Goal: Task Accomplishment & Management: Manage account settings

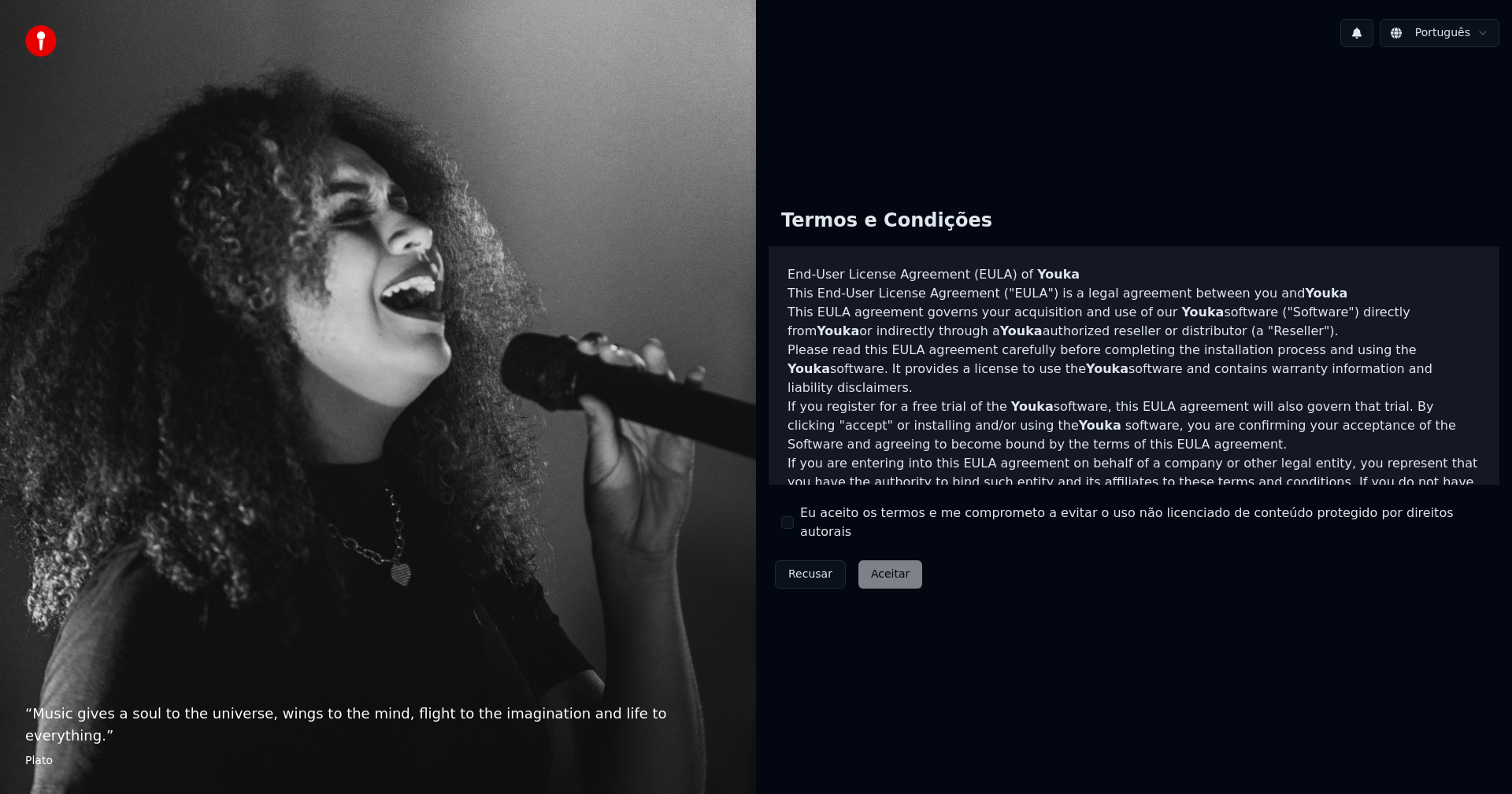
click at [792, 520] on button "Eu aceito os termos e me comprometo a evitar o uso não licenciado de conteúdo p…" at bounding box center [787, 522] width 13 height 13
click at [879, 567] on button "Aceitar" at bounding box center [890, 574] width 63 height 28
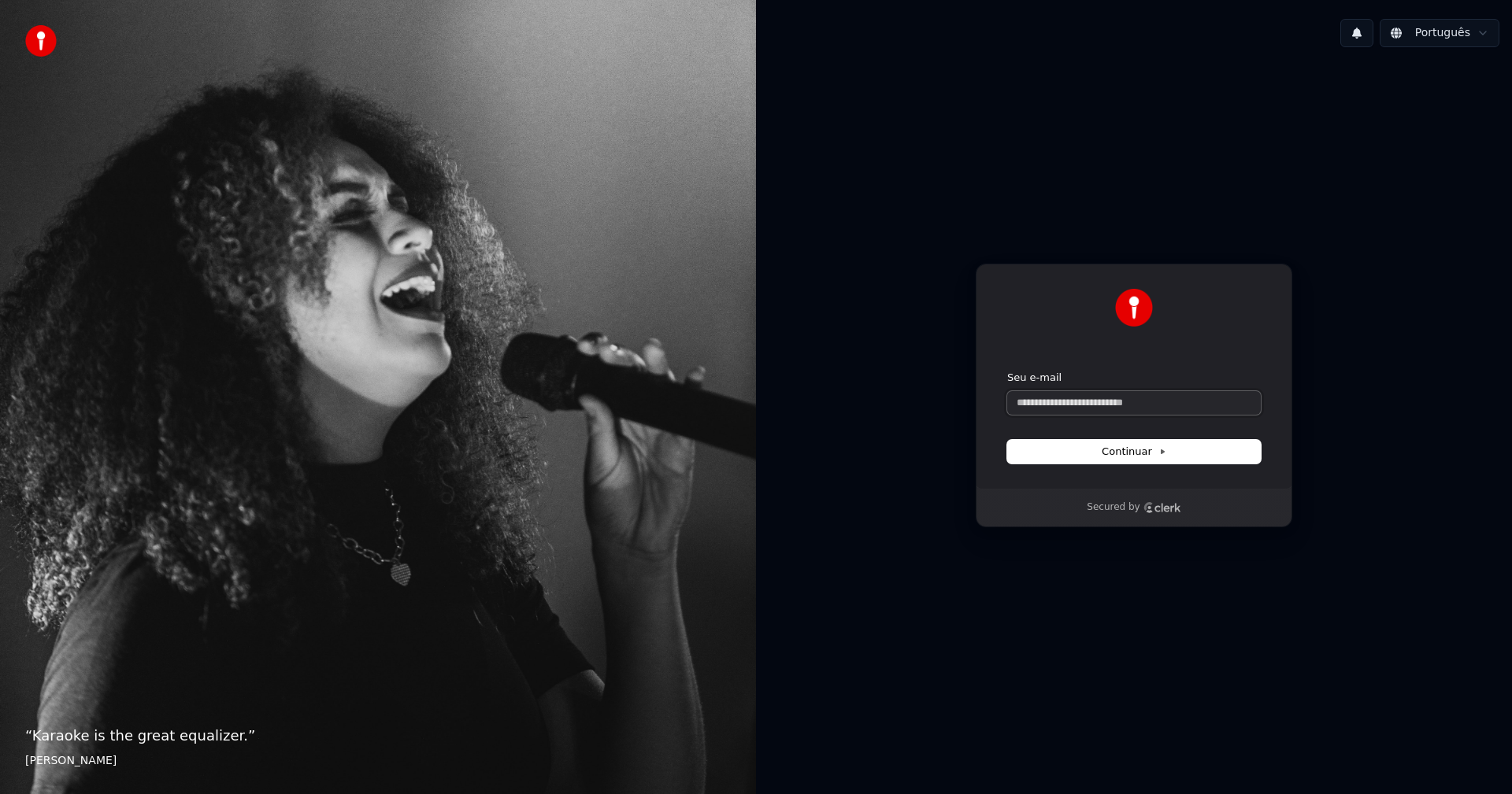
click at [1178, 402] on input "Seu e-mail" at bounding box center [1134, 403] width 254 height 24
click at [1111, 408] on input "Seu e-mail" at bounding box center [1134, 403] width 254 height 24
drag, startPoint x: 1064, startPoint y: 412, endPoint x: 946, endPoint y: 406, distance: 118.2
click at [946, 406] on div "Continuar com Google ou Seu e-mail ******* Continuar Secured by" at bounding box center [1133, 395] width 756 height 671
paste input "**********"
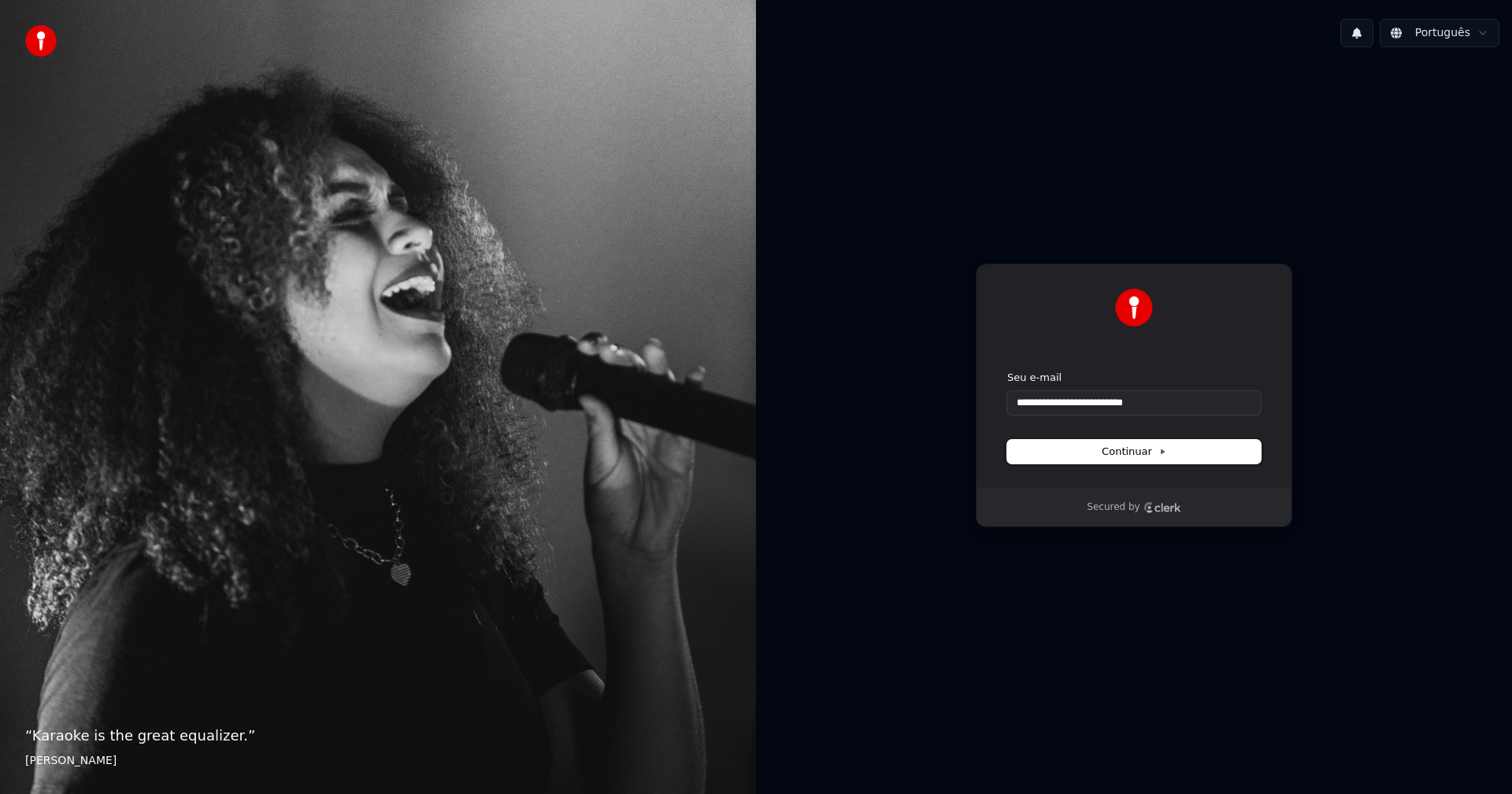
click at [1183, 458] on button "Continuar" at bounding box center [1134, 452] width 254 height 24
type input "**********"
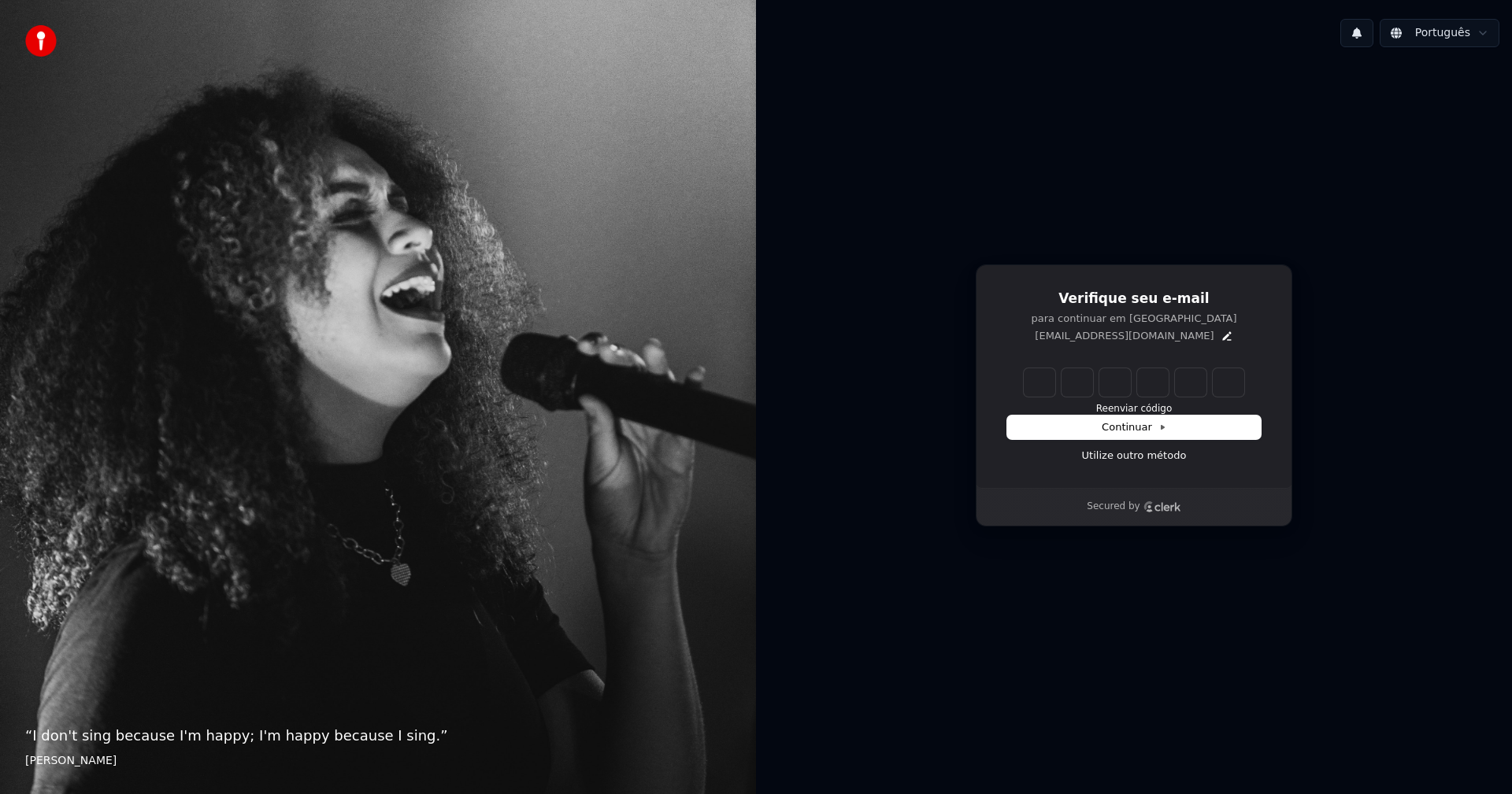
click at [1043, 380] on input "Enter verification code" at bounding box center [1133, 382] width 220 height 28
type input "******"
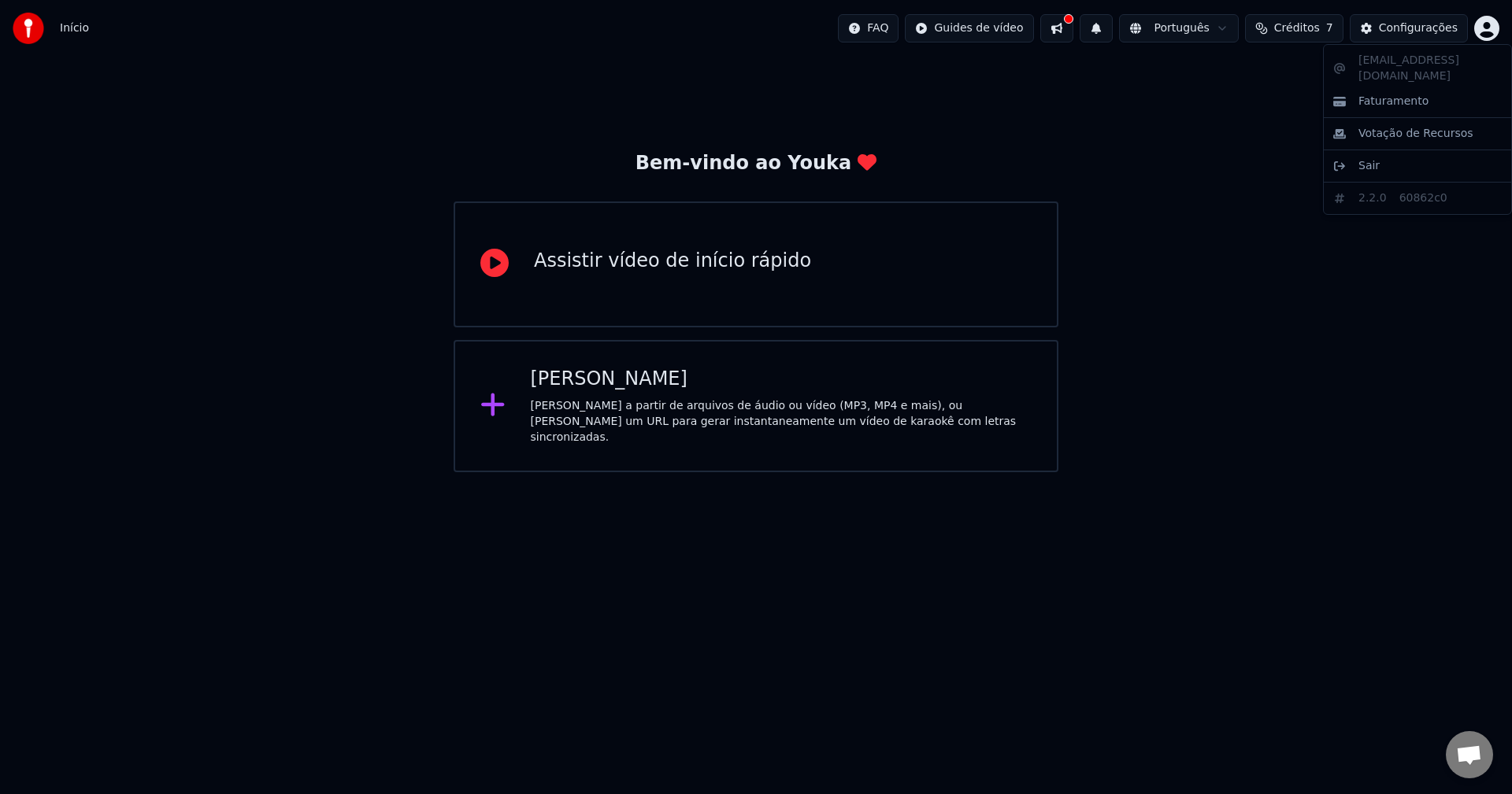
click at [1492, 31] on html "Início FAQ Guides de vídeo Português Créditos 7 Configurações Bem-vindo ao Youk…" at bounding box center [756, 236] width 1512 height 472
click at [105, 10] on div "Início FAQ Guides de vídeo Português Créditos 7 Configurações" at bounding box center [756, 28] width 1512 height 57
click at [87, 22] on div "Início FAQ Guides de vídeo Português Créditos 7 Configurações" at bounding box center [756, 28] width 1512 height 57
click at [73, 30] on span "Início" at bounding box center [75, 28] width 29 height 15
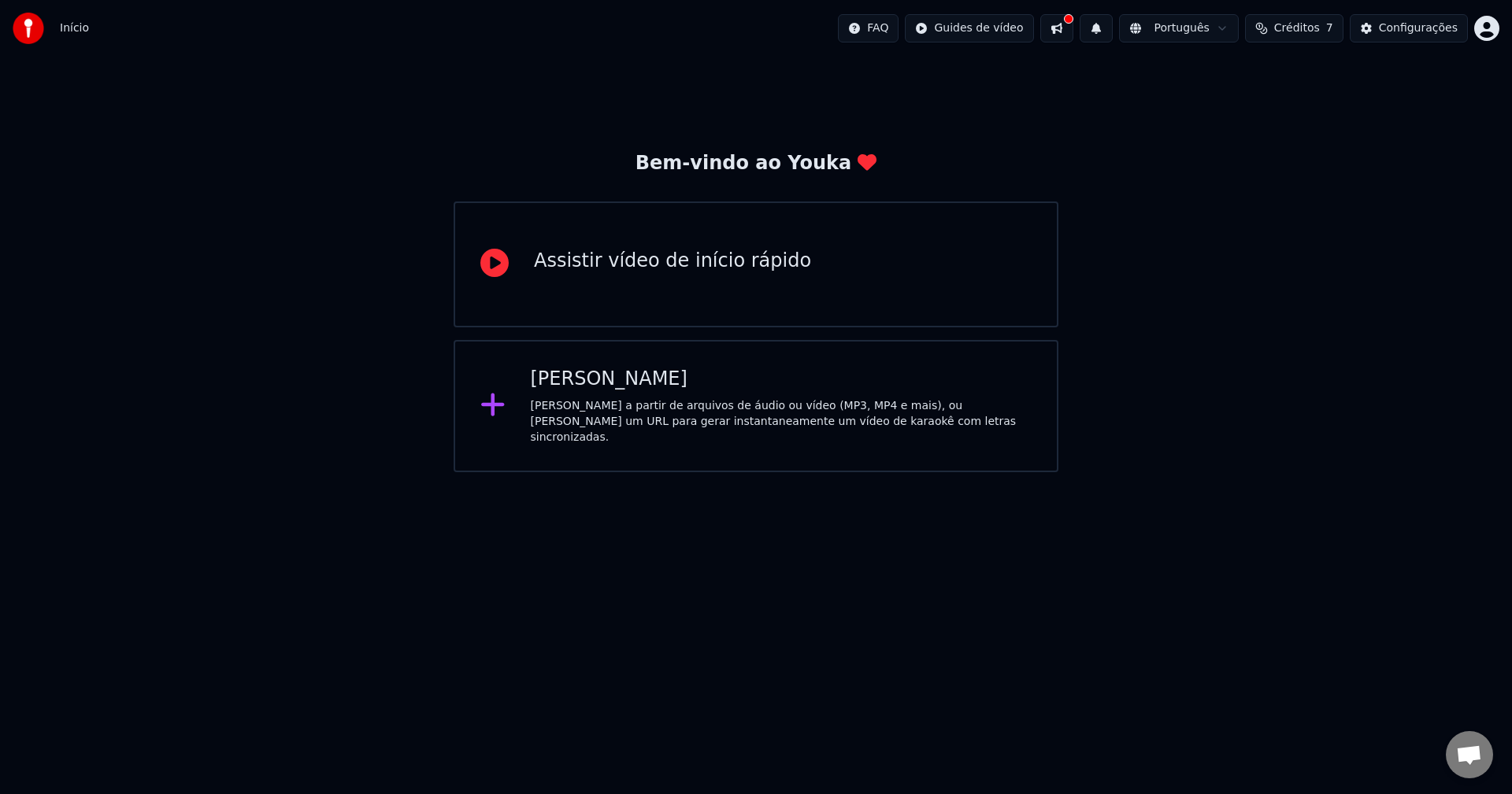
click at [1487, 33] on html "Início FAQ Guides de vídeo Português Créditos 7 Configurações Bem-vindo ao Youk…" at bounding box center [756, 236] width 1512 height 472
click at [765, 277] on html "Início FAQ Guides de vídeo Português Créditos 7 Configurações Bem-vindo ao Youk…" at bounding box center [756, 236] width 1512 height 472
click at [756, 274] on div "Assistir vídeo de início rápido" at bounding box center [672, 261] width 277 height 25
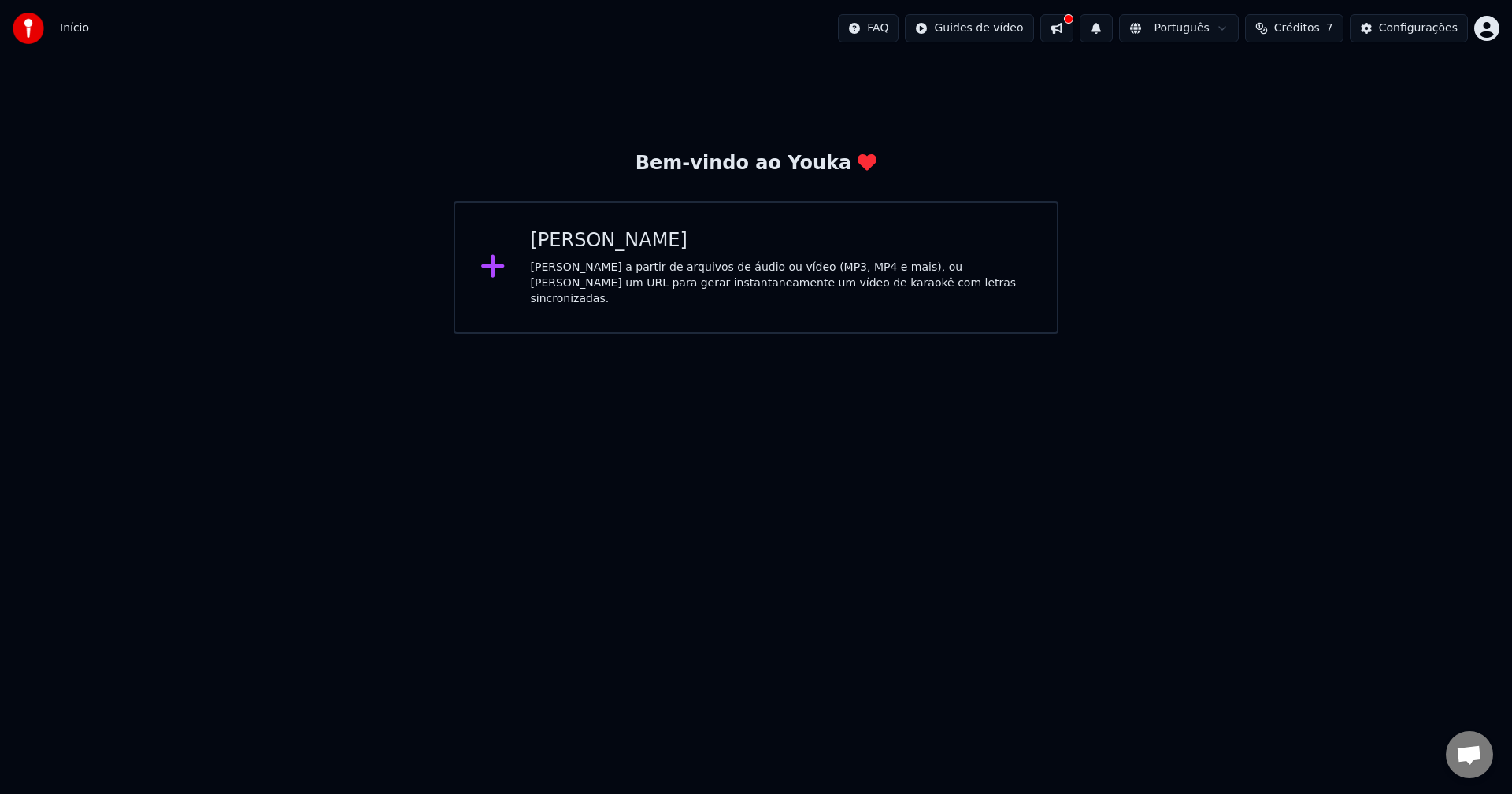
click at [919, 270] on div "[PERSON_NAME] a partir de arquivos de áudio ou vídeo (MP3, MP4 e mais), ou [PER…" at bounding box center [781, 283] width 502 height 47
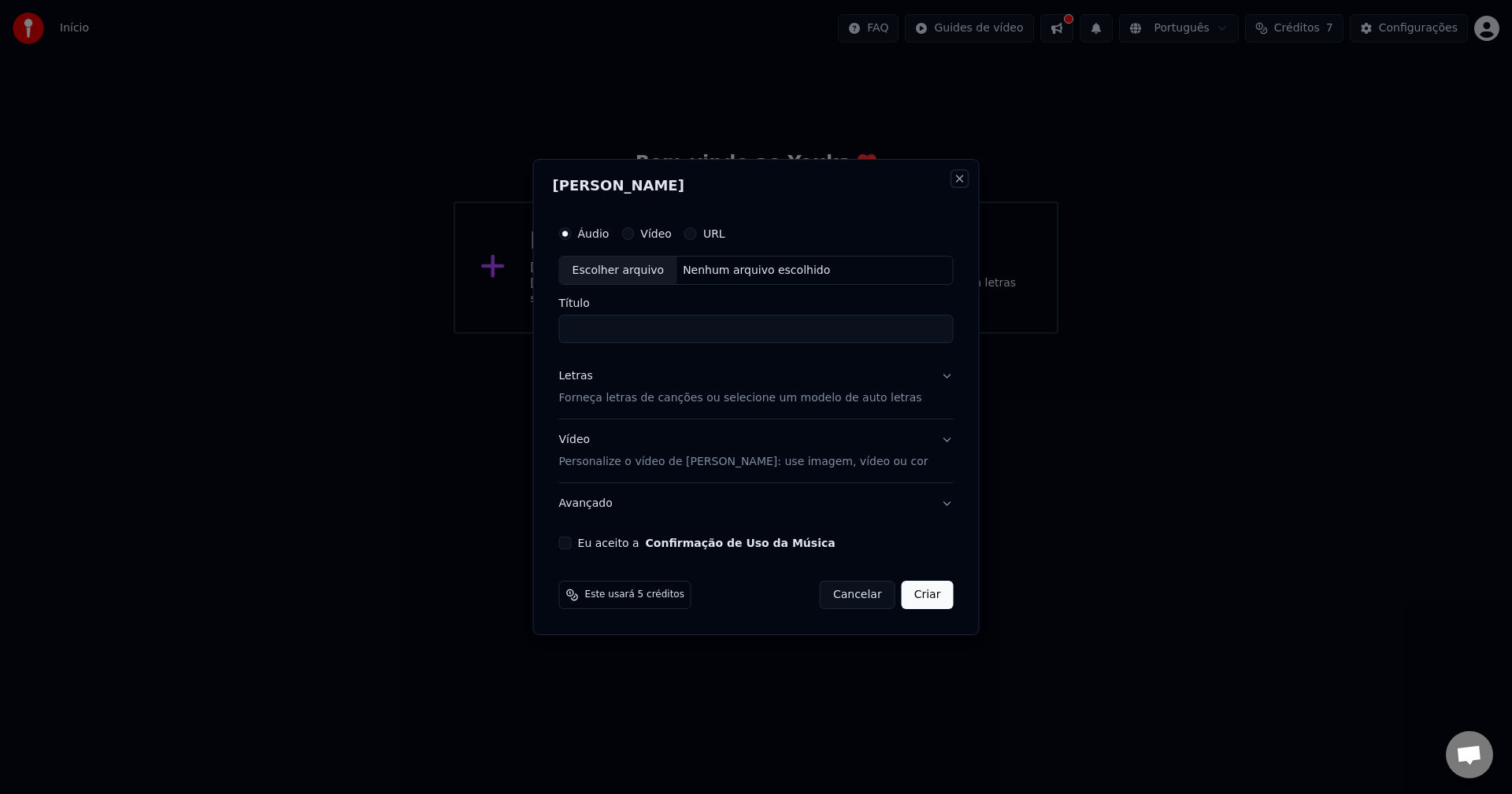
click at [953, 177] on button "Close" at bounding box center [959, 178] width 13 height 13
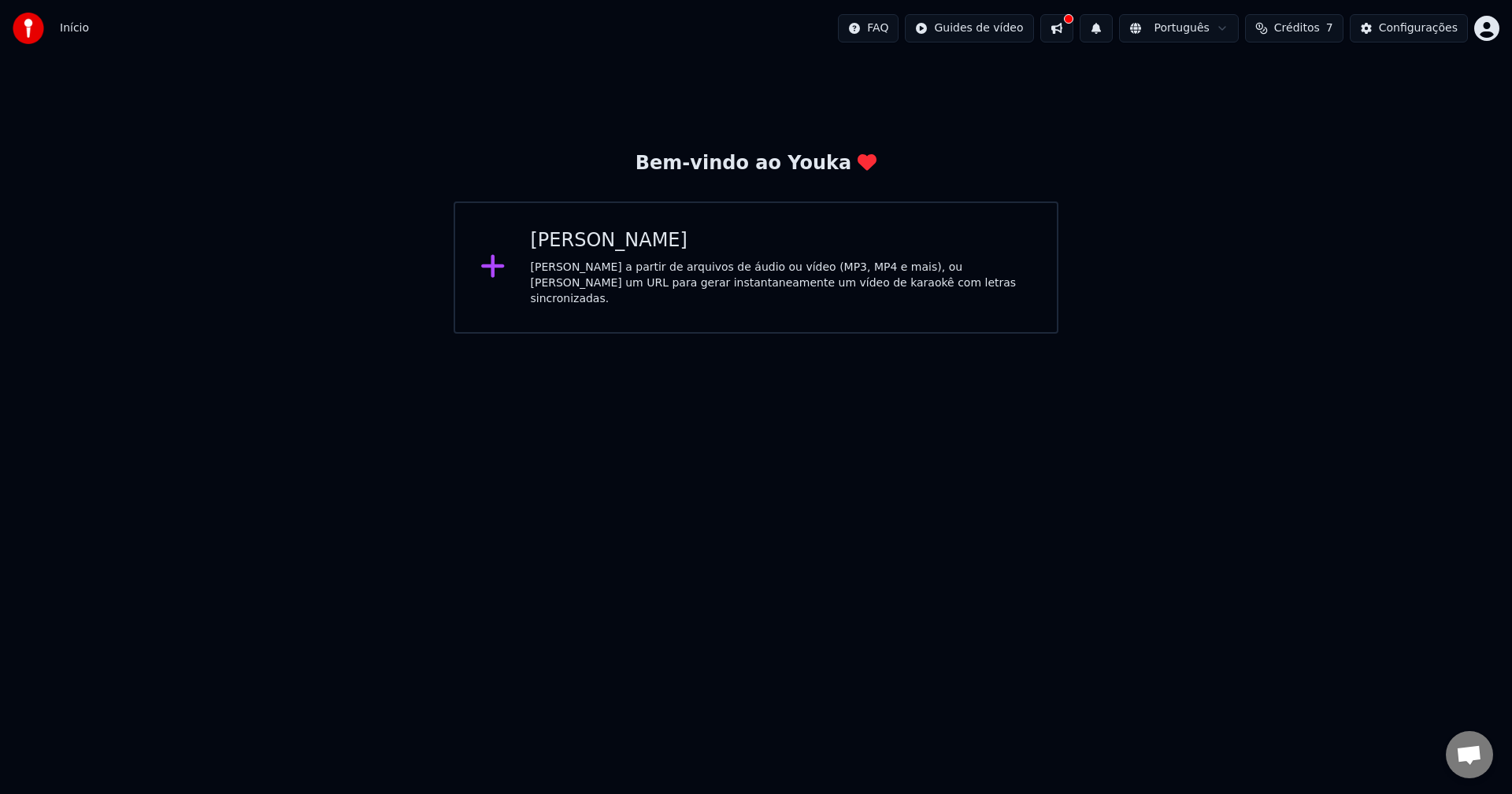
click at [1485, 28] on html "Início FAQ Guides de vídeo Português Créditos 7 Configurações Bem-vindo ao Youk…" at bounding box center [756, 166] width 1512 height 334
click at [1419, 25] on html "Início FAQ Guides de vídeo Português Créditos 7 Configurações Bem-vindo ao Youk…" at bounding box center [756, 166] width 1512 height 334
click at [1419, 25] on div "Configurações" at bounding box center [1418, 28] width 79 height 15
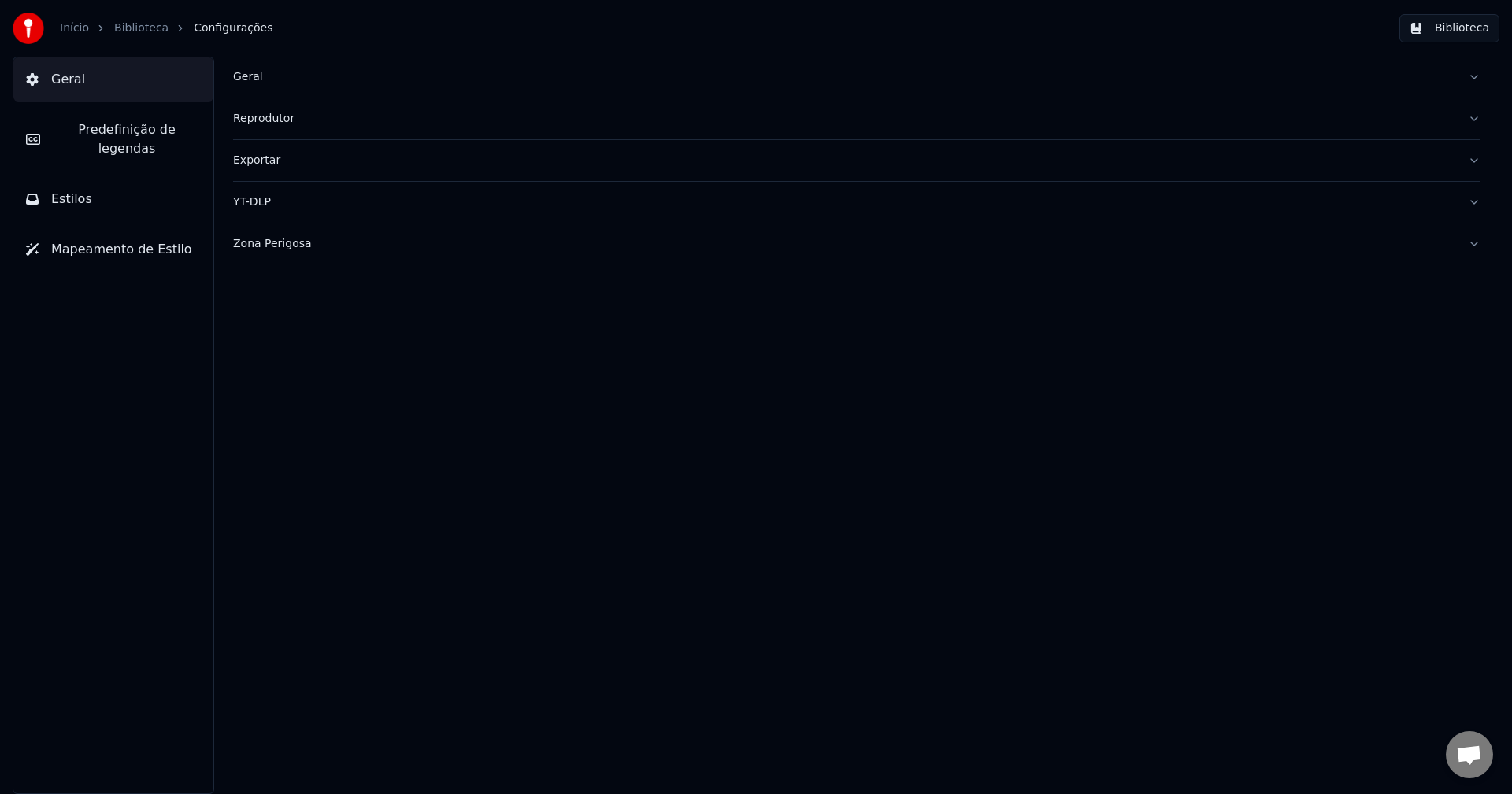
click at [130, 27] on link "Biblioteca" at bounding box center [141, 28] width 54 height 15
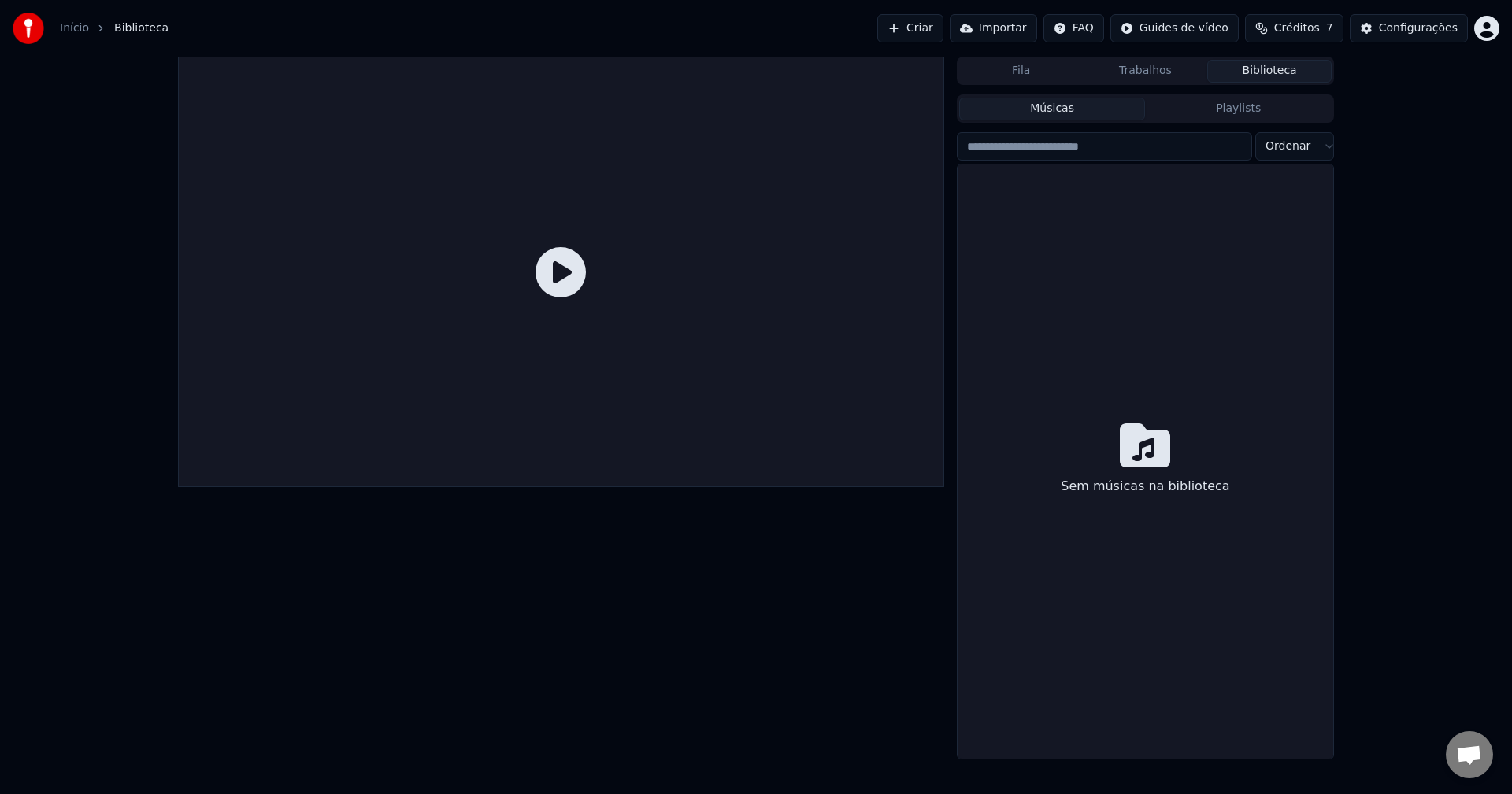
click at [554, 273] on icon at bounding box center [560, 272] width 51 height 51
click at [1019, 28] on button "Importar" at bounding box center [993, 28] width 87 height 28
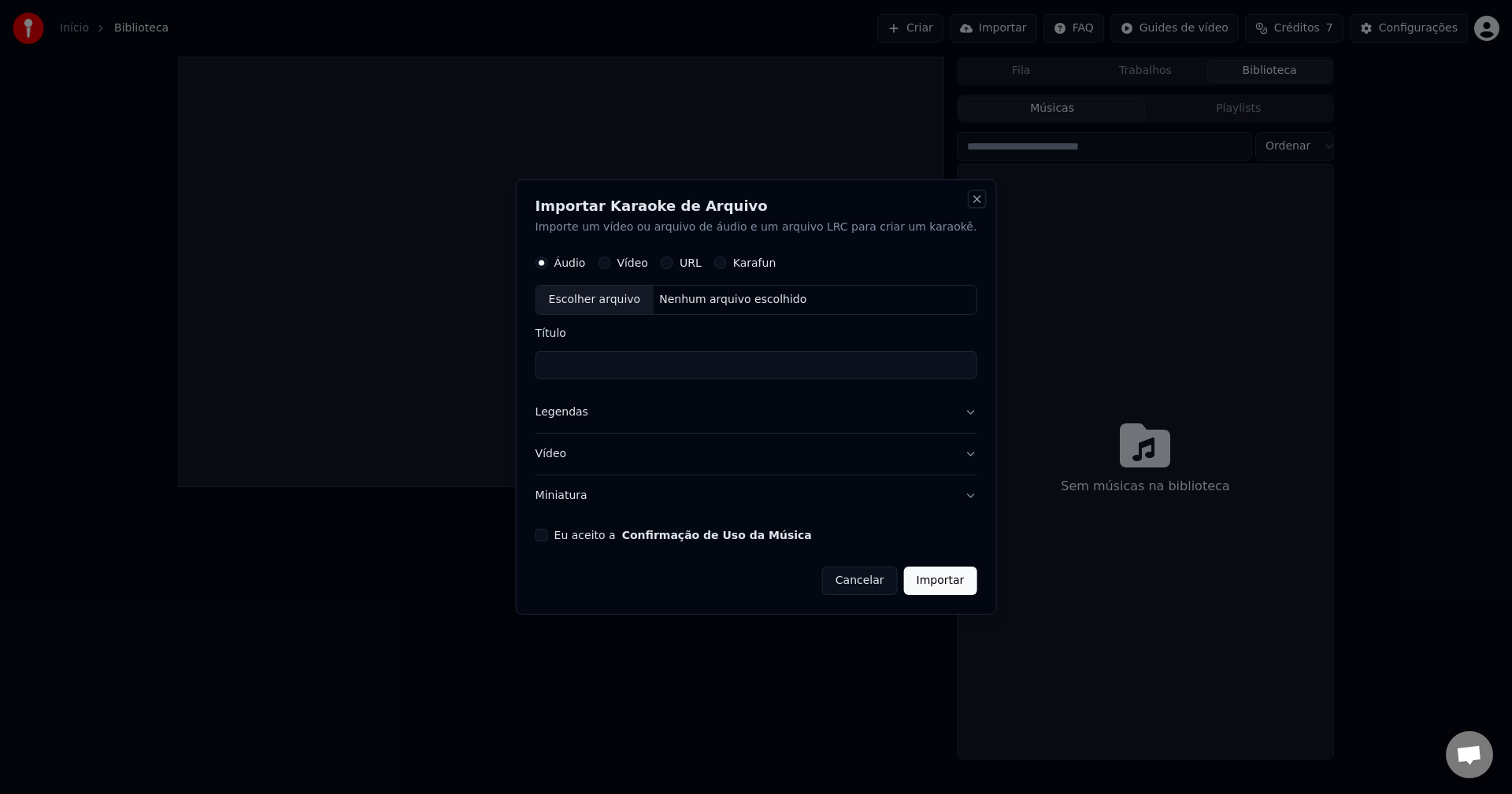
click at [970, 196] on button "Close" at bounding box center [976, 199] width 13 height 13
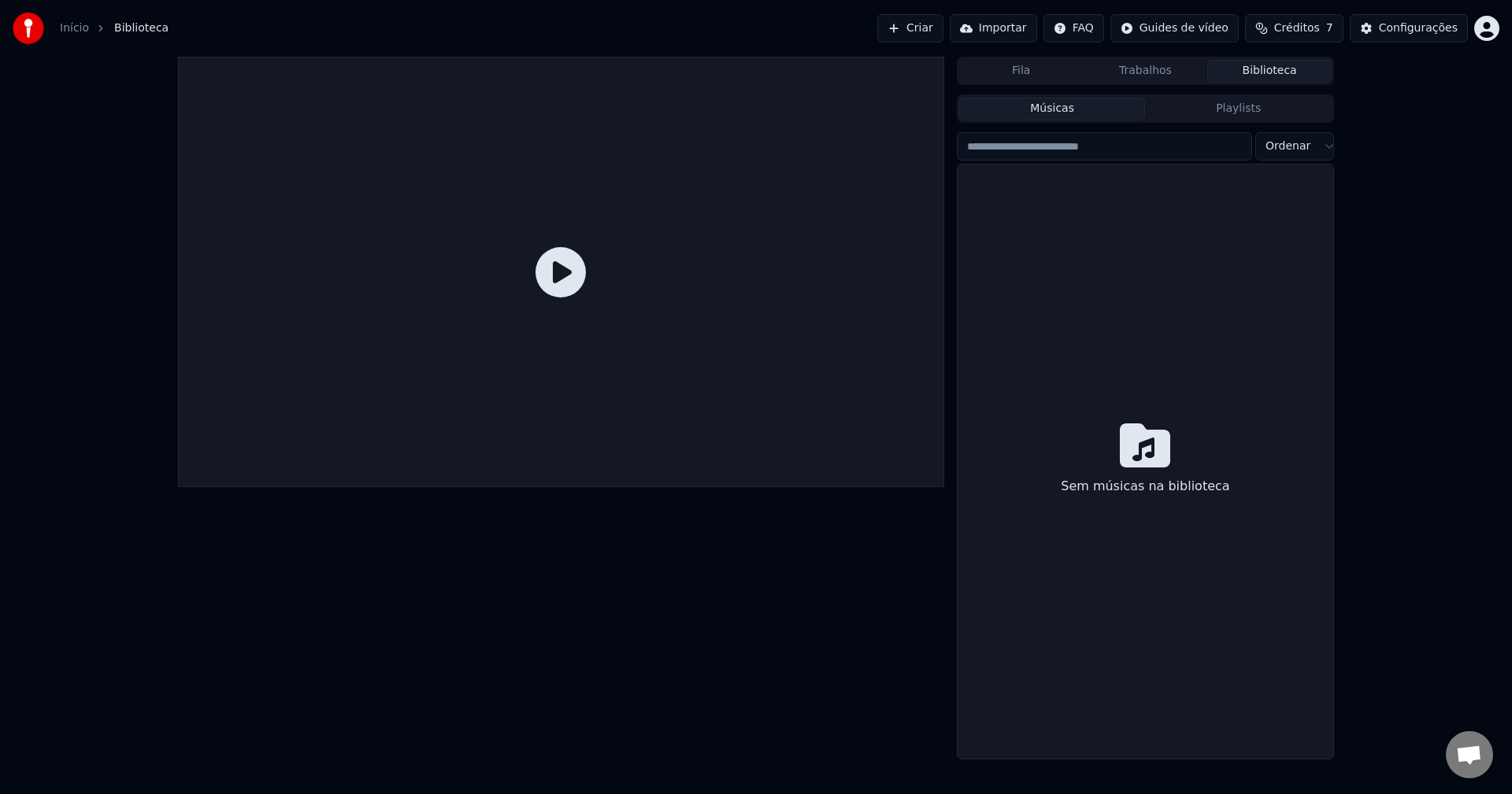
click at [1191, 33] on html "Início Biblioteca Criar Importar FAQ Guides de vídeo Créditos 7 Configurações F…" at bounding box center [756, 397] width 1512 height 794
click at [1194, 30] on html "Início Biblioteca Criar Importar FAQ Guides de vídeo Créditos 7 Configurações F…" at bounding box center [756, 397] width 1512 height 794
click at [82, 25] on link "Início" at bounding box center [75, 28] width 29 height 15
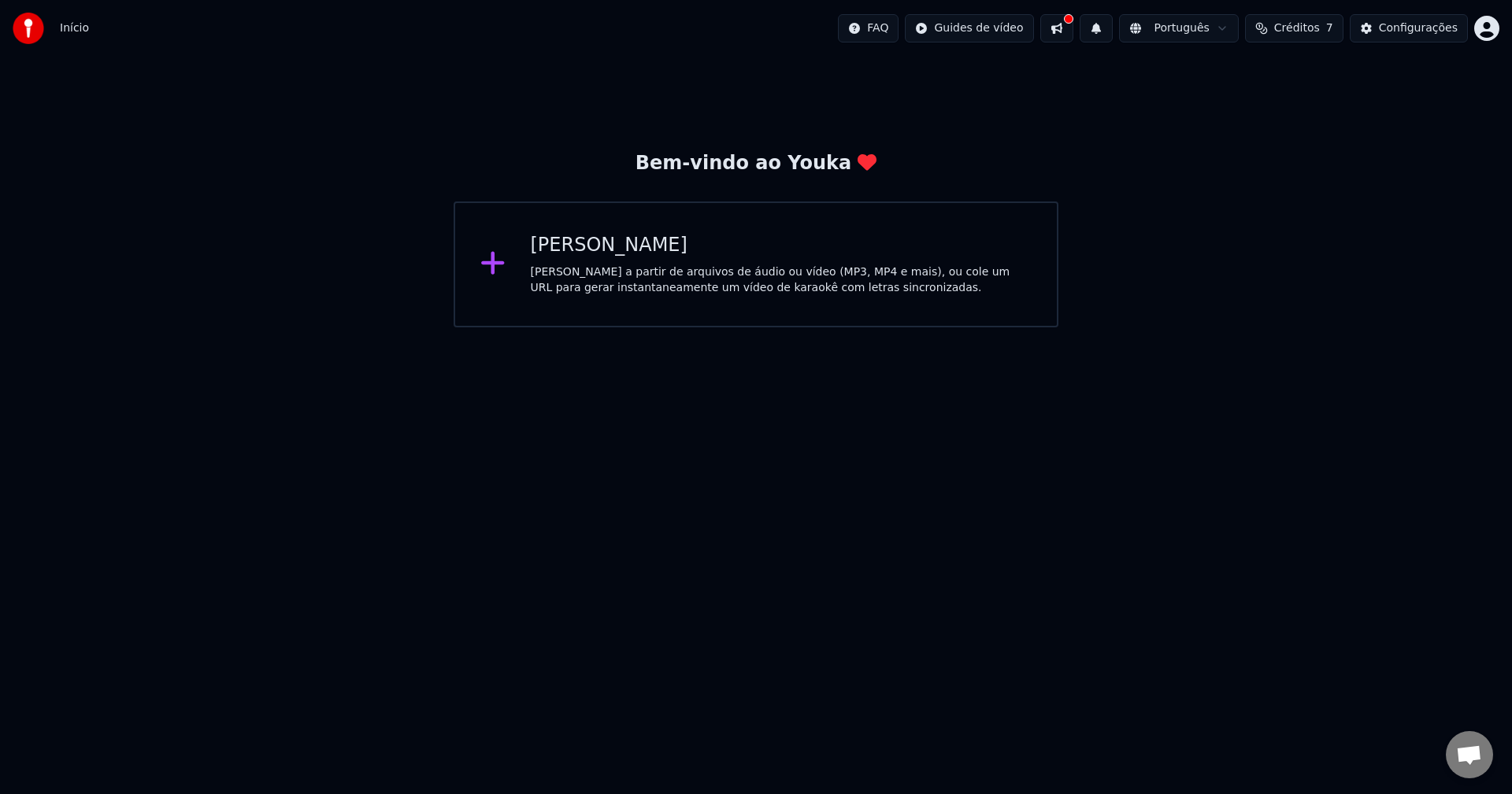
click at [1071, 24] on button at bounding box center [1057, 28] width 33 height 28
click at [1073, 30] on button at bounding box center [1057, 28] width 33 height 28
click at [1299, 29] on span "Créditos" at bounding box center [1296, 28] width 45 height 15
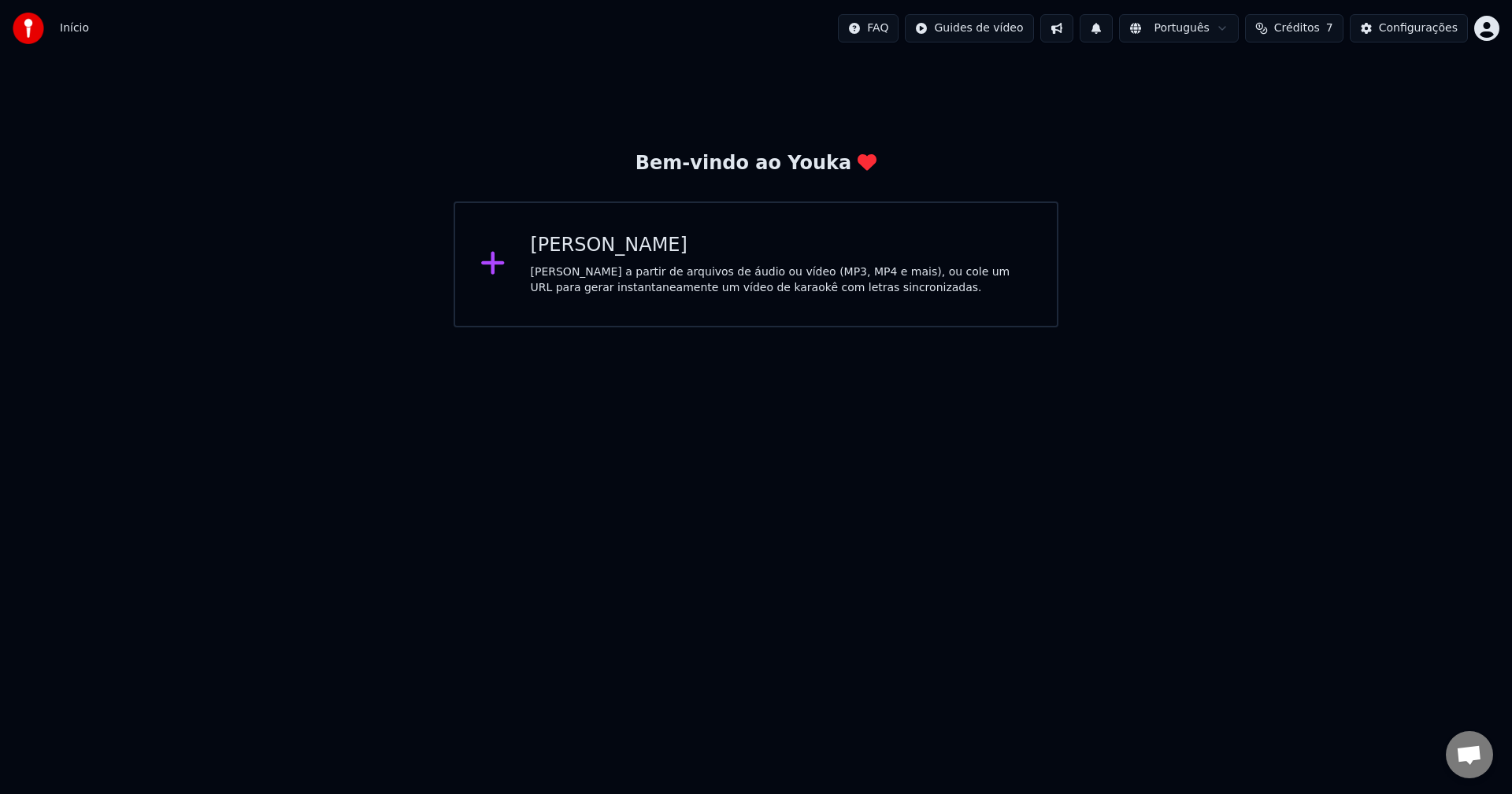
click at [1187, 18] on html "Início FAQ Guides de vídeo Português Créditos 7 Configurações Bem-vindo ao Youk…" at bounding box center [756, 164] width 1512 height 328
click at [33, 29] on img at bounding box center [28, 28] width 32 height 32
click at [79, 32] on span "Início" at bounding box center [75, 28] width 29 height 15
click at [1478, 28] on html "Início FAQ Guides de vídeo Português Créditos 7 Configurações Bem-vindo ao Youk…" at bounding box center [756, 164] width 1512 height 328
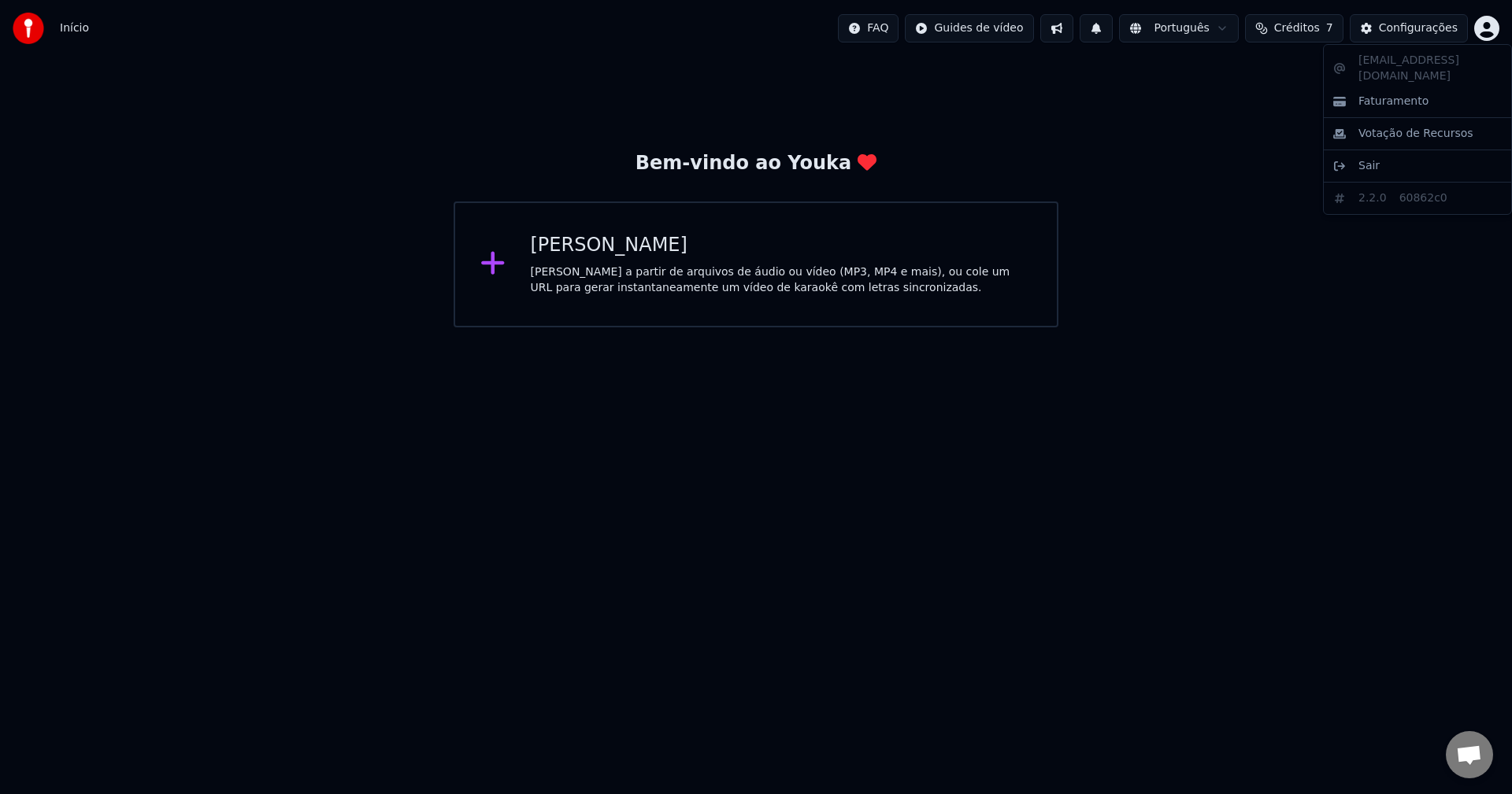
click at [932, 46] on html "Início FAQ Guides de vídeo Português Créditos 7 Configurações Bem-vindo ao Youk…" at bounding box center [756, 164] width 1512 height 328
click at [1112, 29] on button at bounding box center [1096, 28] width 33 height 28
click at [618, 328] on html "Início FAQ Guides de vídeo Português Créditos 7 Configurações Bem-vindo ao Youk…" at bounding box center [756, 164] width 1512 height 328
click at [758, 14] on div "Início FAQ Guides de vídeo Português Créditos 7 Configurações" at bounding box center [756, 28] width 1512 height 57
